Goal: Find specific page/section: Locate a particular part of the current website

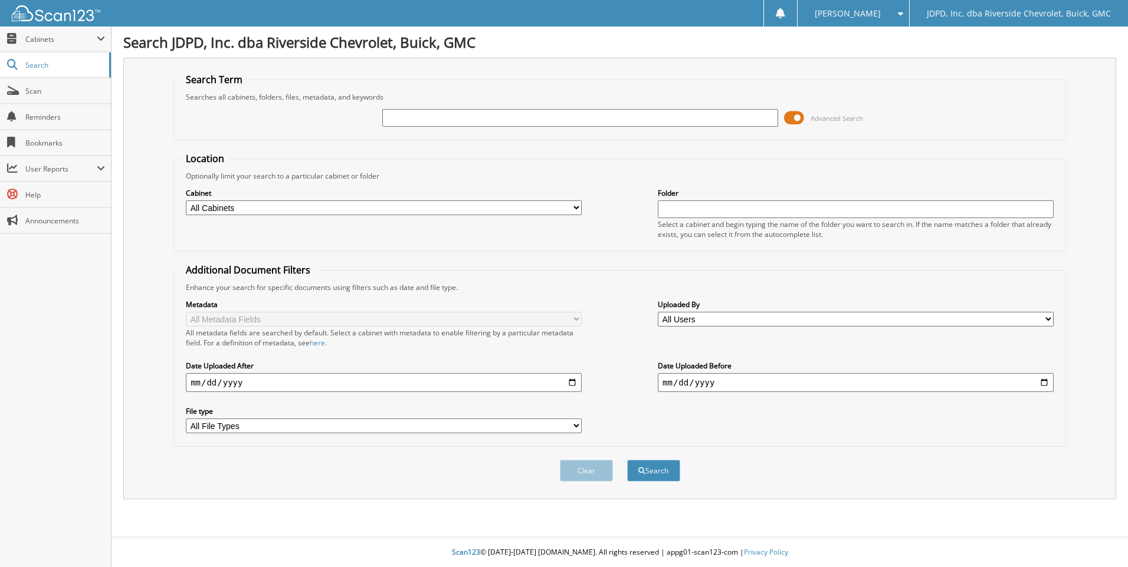
click at [441, 114] on input "text" at bounding box center [580, 118] width 396 height 18
type input "16222A"
click at [627, 460] on button "Search" at bounding box center [653, 471] width 53 height 22
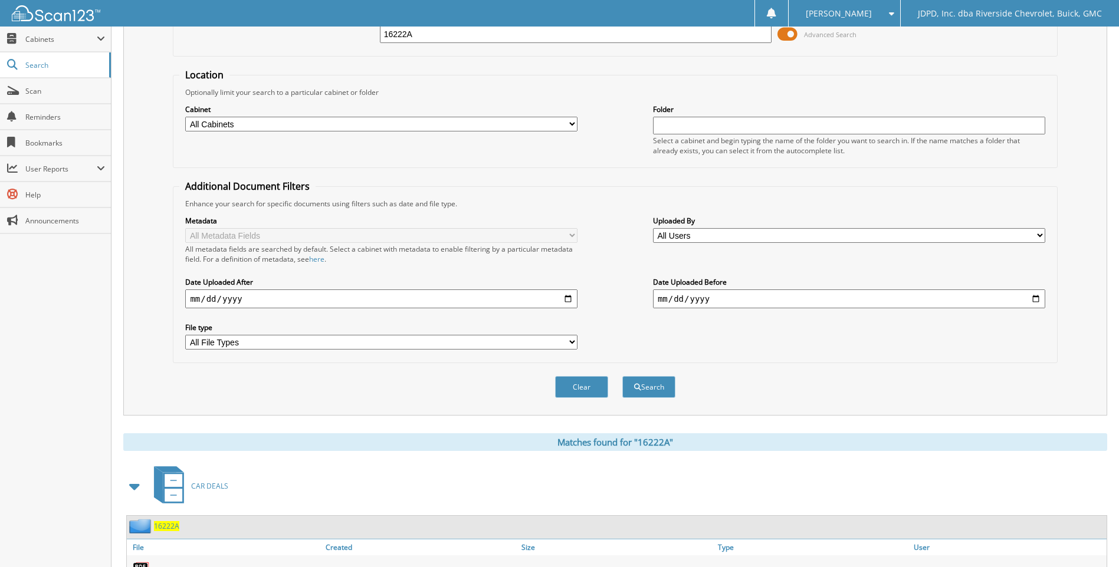
scroll to position [177, 0]
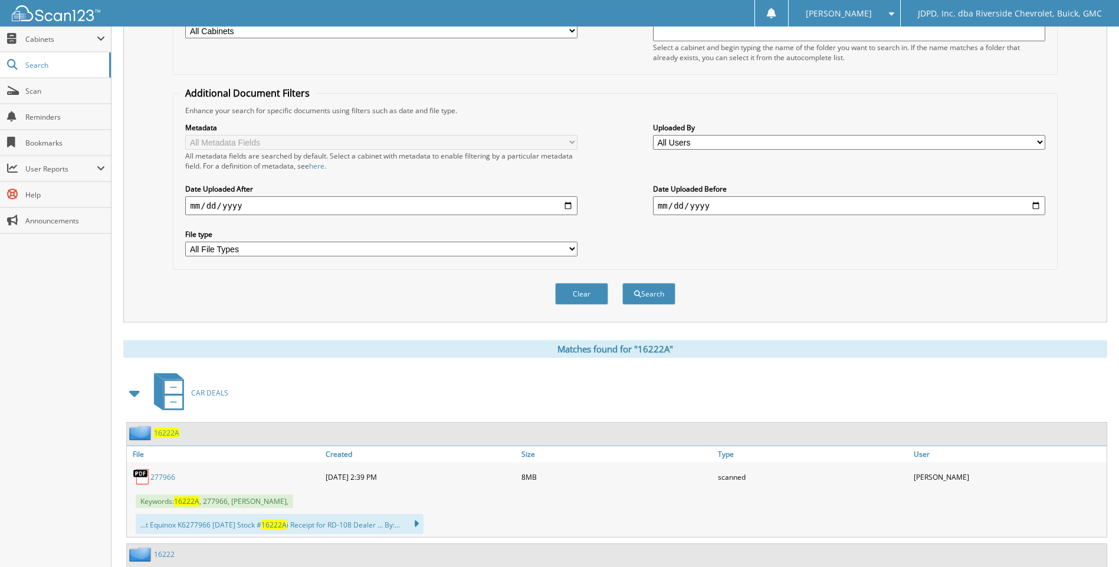
click at [172, 435] on span "16222A" at bounding box center [166, 433] width 25 height 10
